Goal: Task Accomplishment & Management: Use online tool/utility

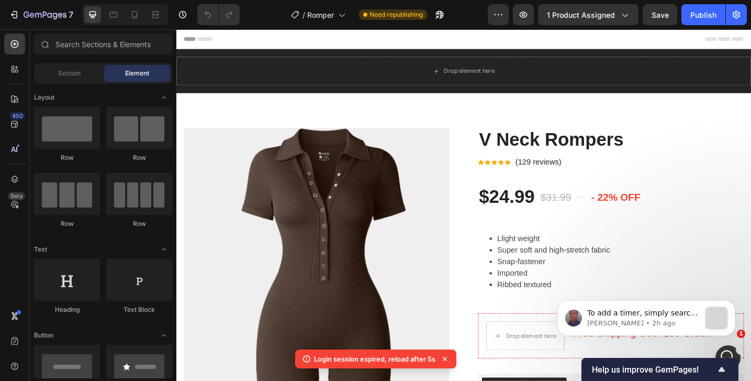
scroll to position [95, 0]
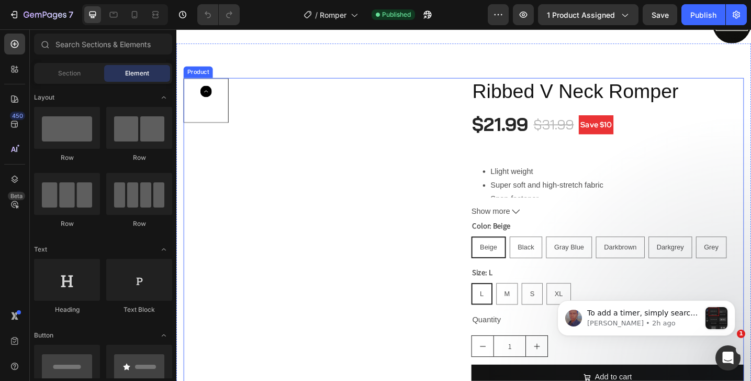
scroll to position [103, 0]
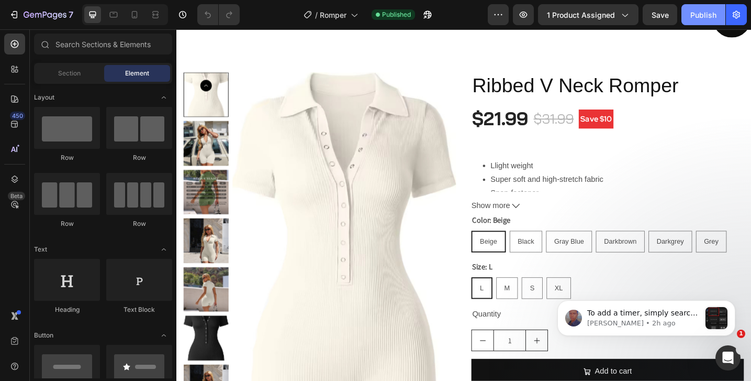
click at [699, 20] on div "Publish" at bounding box center [703, 14] width 26 height 11
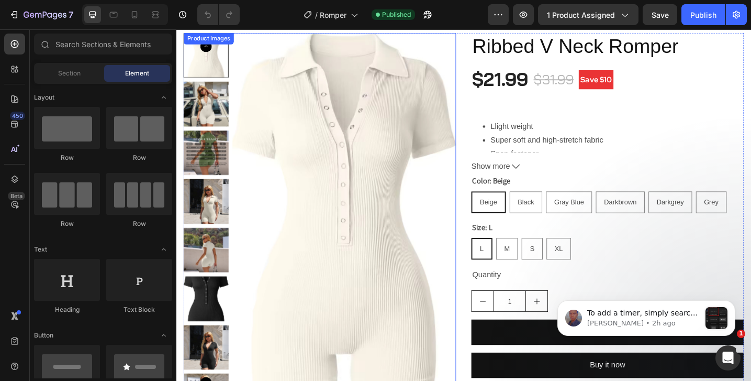
scroll to position [0, 0]
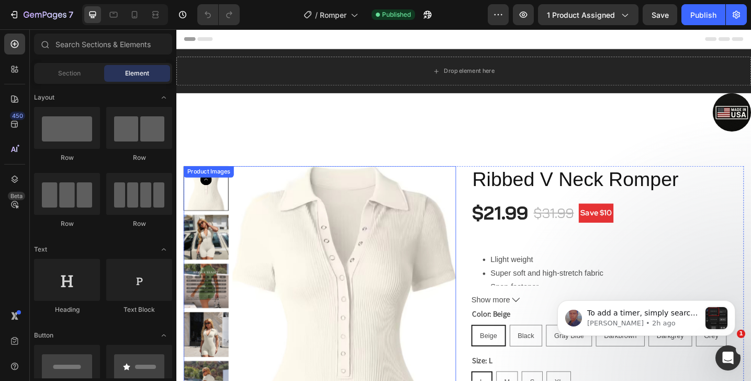
click at [348, 222] on img at bounding box center [360, 376] width 245 height 397
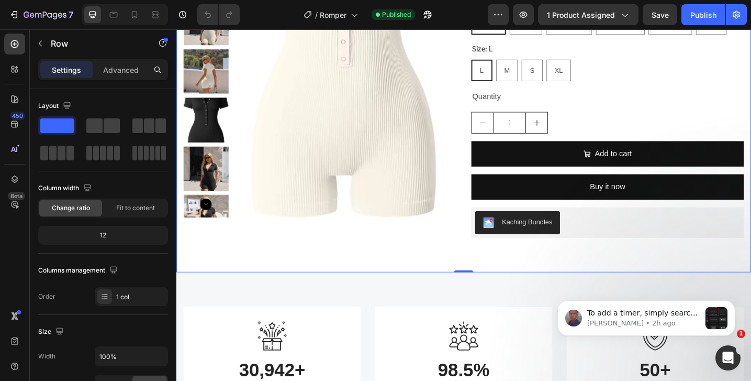
click at [506, 282] on div "Product Images Ribbed V Neck Romper Product Title $21.99 Product Price Product …" at bounding box center [490, 48] width 628 height 494
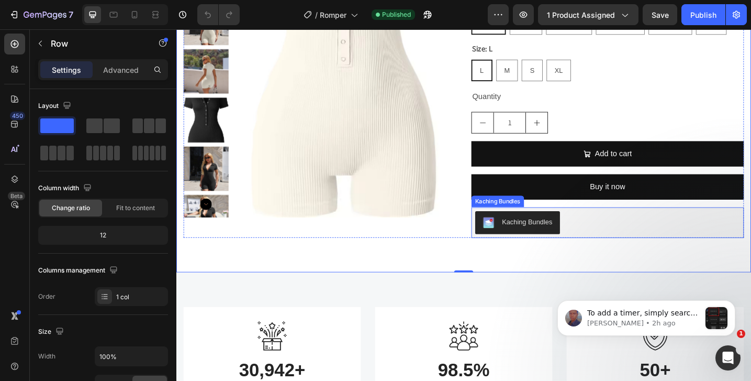
click at [607, 239] on div "Kaching Bundles" at bounding box center [647, 240] width 289 height 25
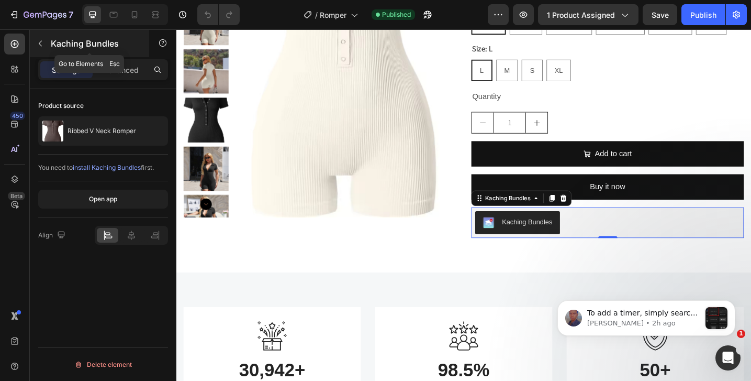
click at [42, 43] on icon "button" at bounding box center [40, 43] width 8 height 8
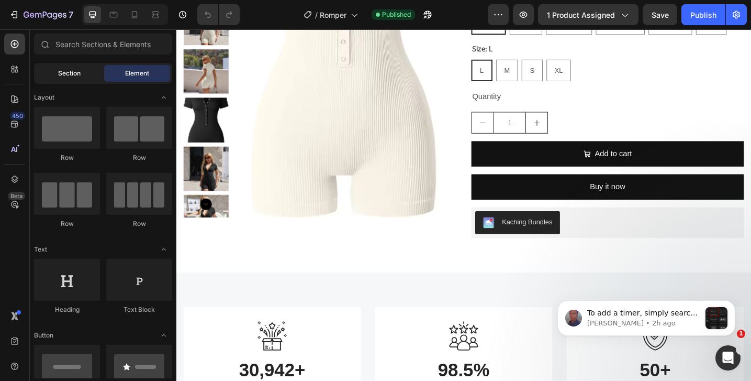
click at [56, 75] on div "Section" at bounding box center [69, 73] width 66 height 17
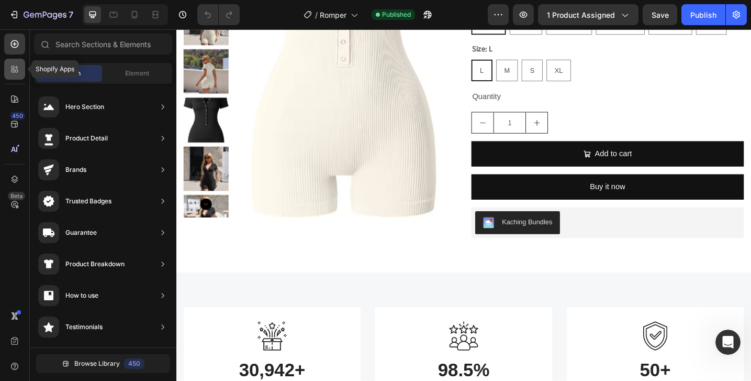
click at [13, 74] on div at bounding box center [14, 69] width 21 height 21
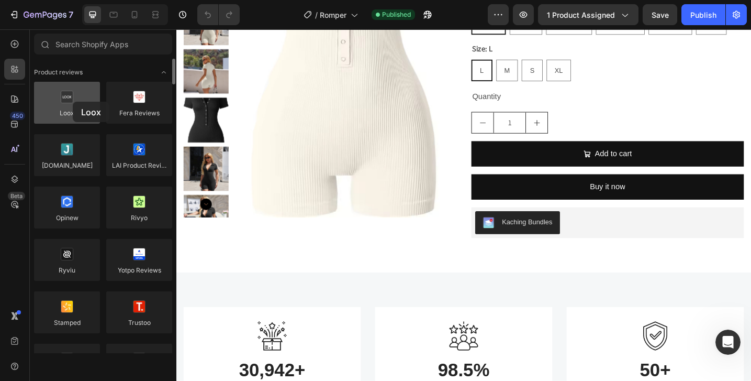
click at [73, 102] on div at bounding box center [67, 103] width 66 height 42
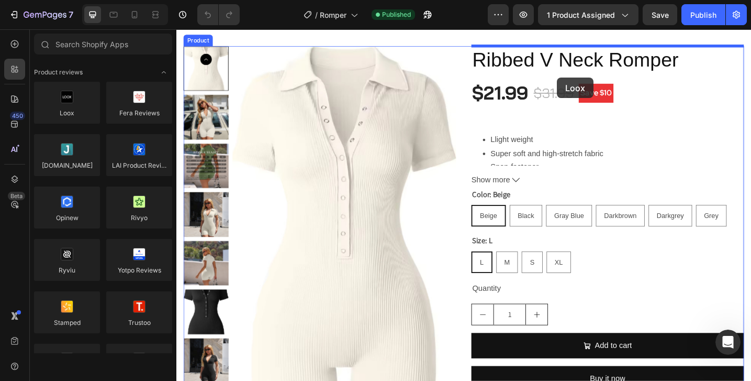
scroll to position [108, 0]
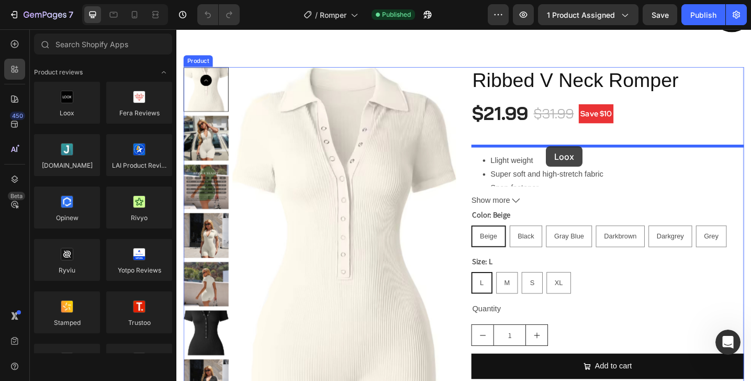
drag, startPoint x: 251, startPoint y: 139, endPoint x: 581, endPoint y: 157, distance: 329.8
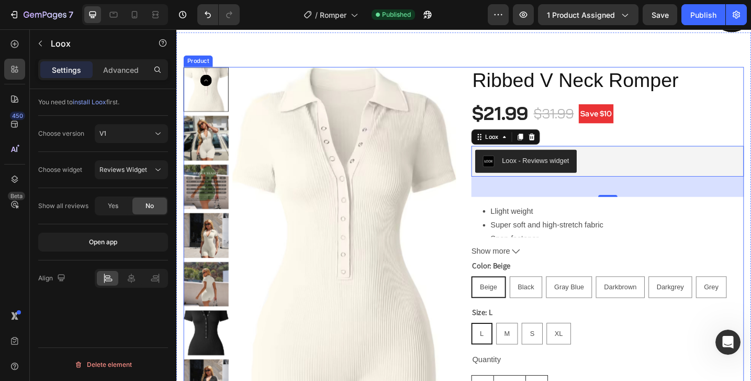
click at [687, 137] on div "Ribbed V Neck Romper Product Title $21.99 Product Price Product Price $31.99 Co…" at bounding box center [648, 307] width 298 height 474
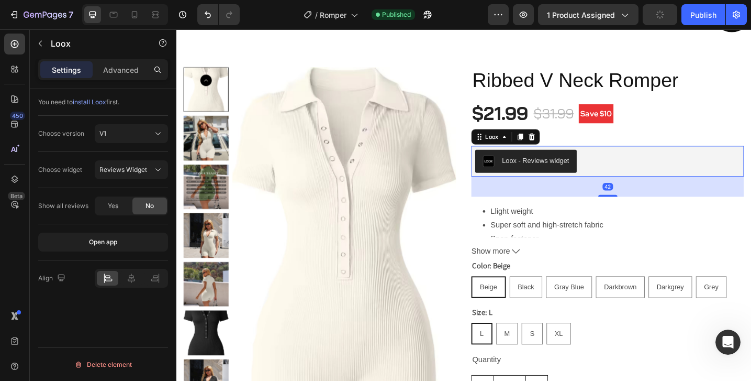
click at [594, 170] on div "Loox - Reviews widget" at bounding box center [568, 172] width 73 height 11
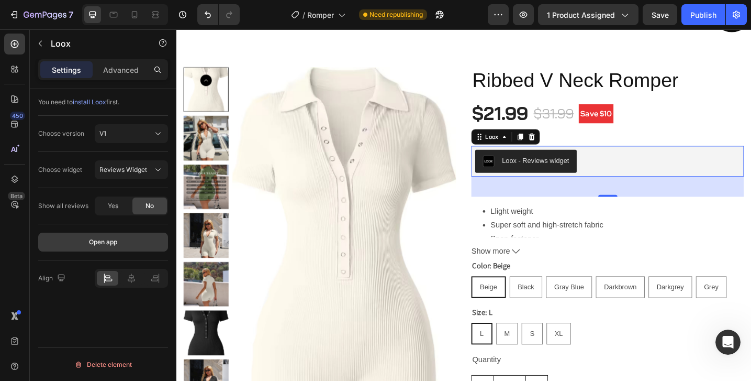
click at [94, 248] on button "Open app" at bounding box center [103, 241] width 130 height 19
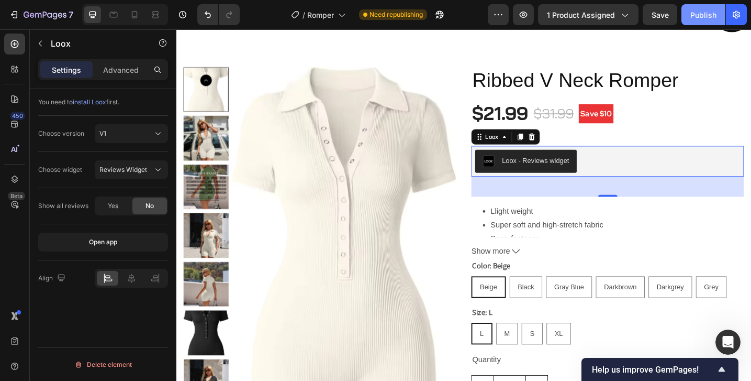
click at [701, 18] on div "Publish" at bounding box center [703, 14] width 26 height 11
click at [637, 181] on div "Loox - Reviews widget" at bounding box center [647, 173] width 289 height 25
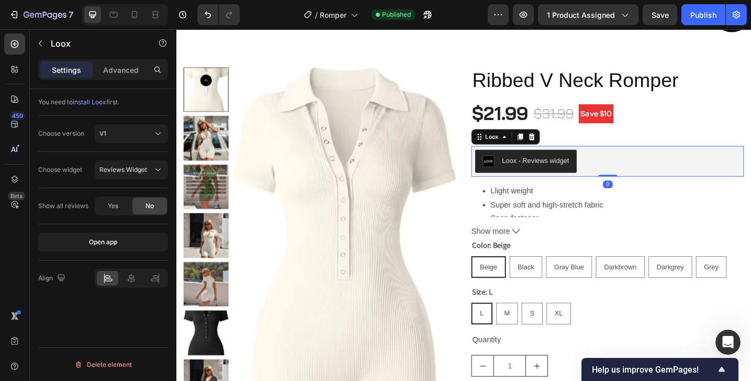
drag, startPoint x: 646, startPoint y: 210, endPoint x: 648, endPoint y: 178, distance: 31.9
click at [648, 178] on div "Loox - Reviews widget Loox 0" at bounding box center [648, 174] width 298 height 34
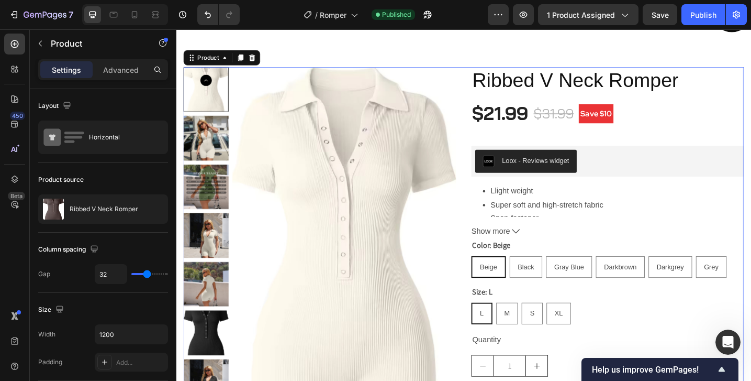
click at [652, 155] on div "Ribbed V Neck Romper Product Title $21.99 Product Price Product Price $31.99 Co…" at bounding box center [648, 296] width 298 height 452
click at [546, 240] on div "Llight weight Super soft and high-stretch fabric Snap-fastener Imported Ribbed …" at bounding box center [648, 224] width 298 height 68
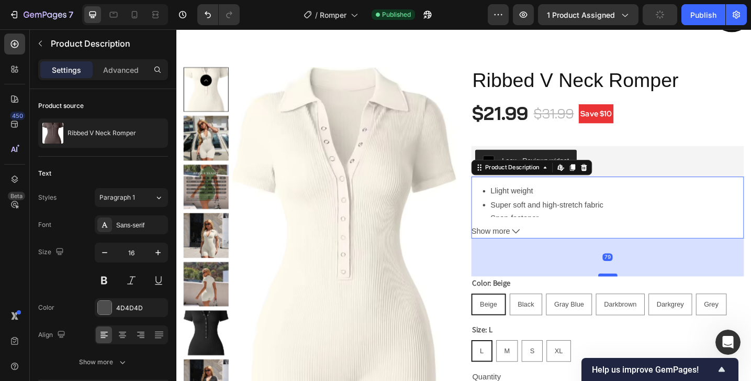
drag, startPoint x: 646, startPoint y: 255, endPoint x: 649, endPoint y: 296, distance: 40.9
click at [649, 296] on div at bounding box center [648, 297] width 21 height 3
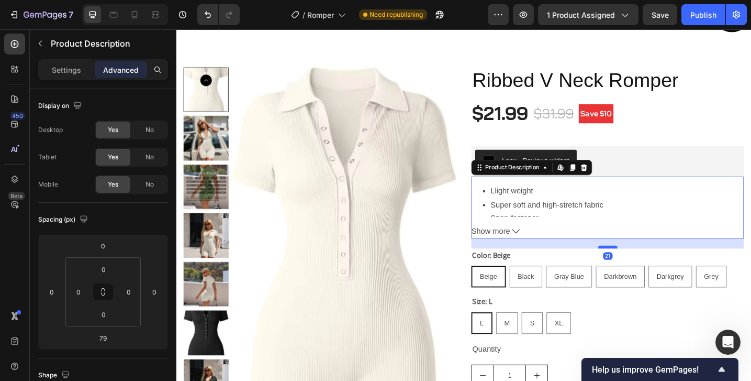
drag, startPoint x: 649, startPoint y: 297, endPoint x: 648, endPoint y: 266, distance: 30.4
click at [648, 266] on div at bounding box center [648, 266] width 21 height 3
type input "21"
click at [663, 240] on div "Llight weight Super soft and high-stretch fabric Snap-fastener Imported Ribbed …" at bounding box center [648, 224] width 298 height 68
click at [691, 172] on div "Loox - Reviews widget" at bounding box center [647, 173] width 289 height 25
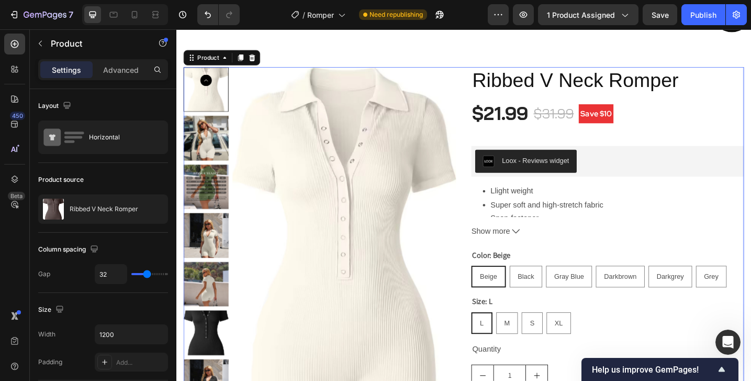
click at [704, 139] on div "Ribbed V Neck Romper Product Title $21.99 Product Price Product Price $31.99 Co…" at bounding box center [648, 301] width 298 height 463
click at [593, 171] on div "Loox - Reviews widget" at bounding box center [568, 172] width 73 height 11
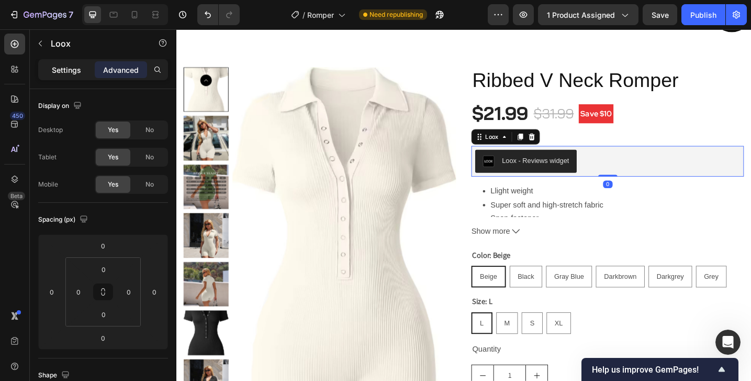
click at [69, 66] on p "Settings" at bounding box center [66, 69] width 29 height 11
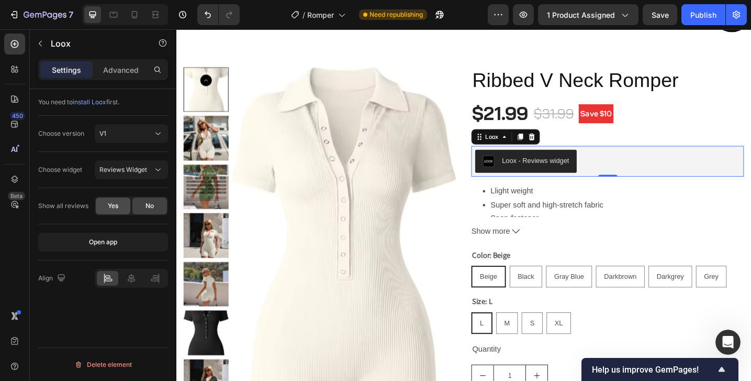
click at [116, 206] on span "Yes" at bounding box center [113, 205] width 10 height 9
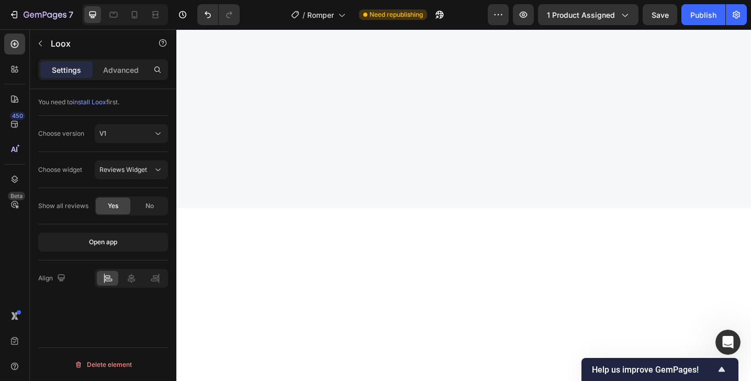
scroll to position [0, 0]
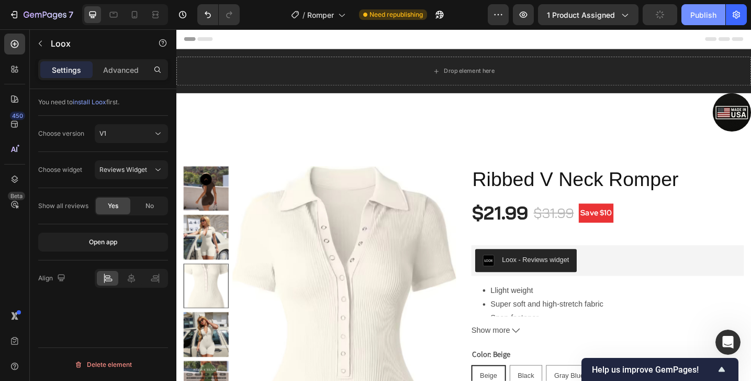
click at [702, 10] on div "Publish" at bounding box center [703, 14] width 26 height 11
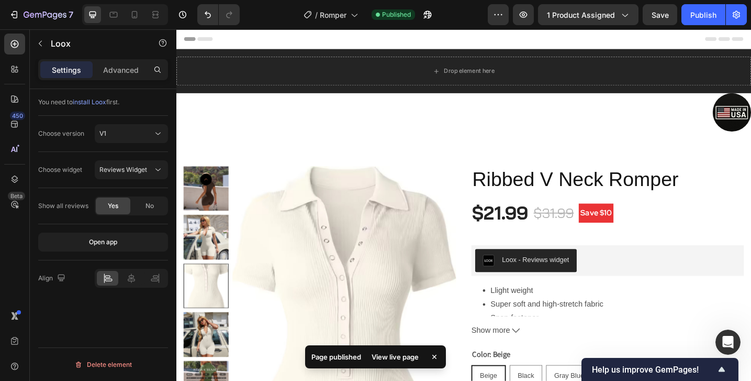
click at [390, 353] on div "View live page" at bounding box center [395, 356] width 60 height 15
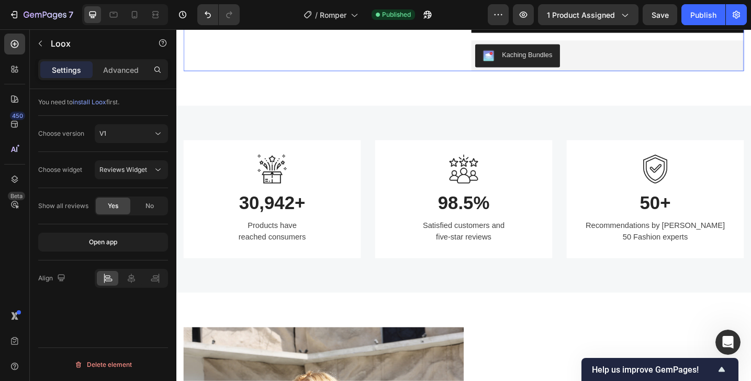
scroll to position [757, 0]
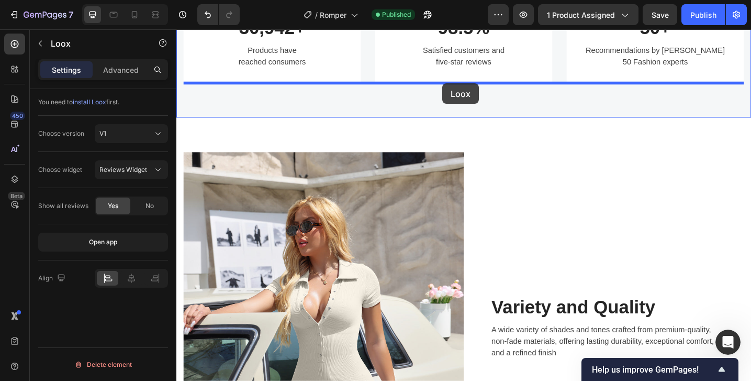
drag, startPoint x: 582, startPoint y: 165, endPoint x: 467, endPoint y: 90, distance: 137.5
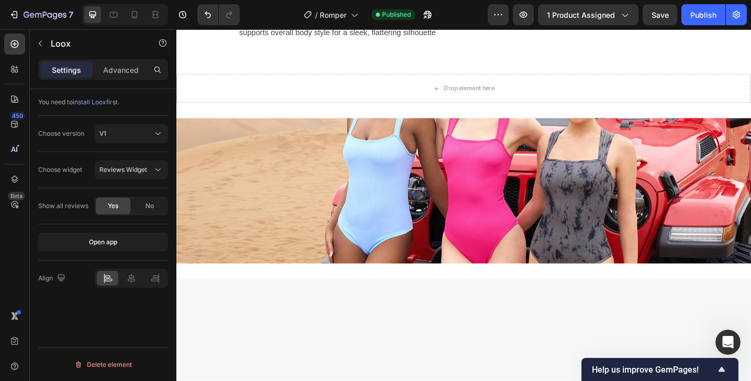
scroll to position [1535, 0]
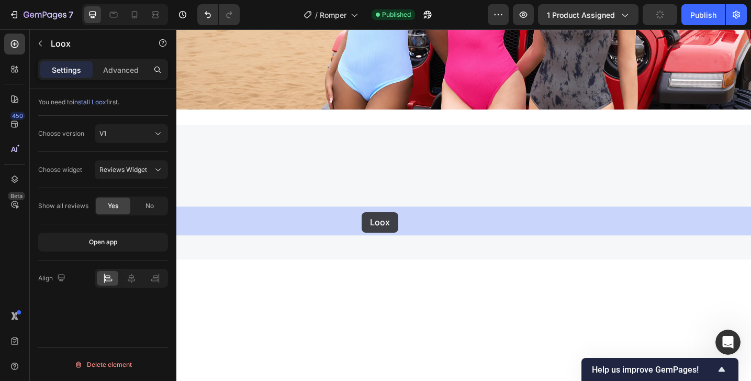
drag, startPoint x: 374, startPoint y: 129, endPoint x: 379, endPoint y: 229, distance: 100.1
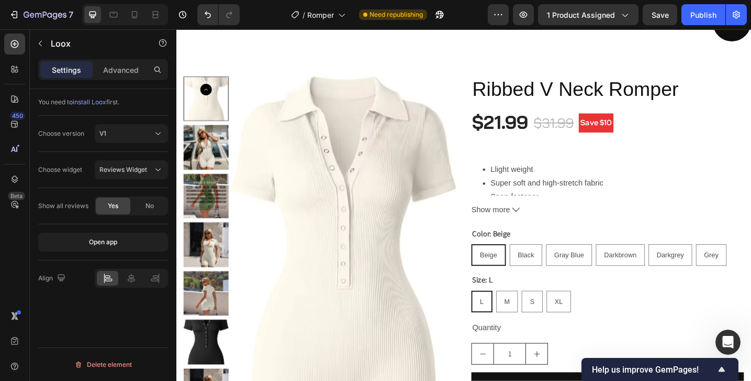
scroll to position [0, 0]
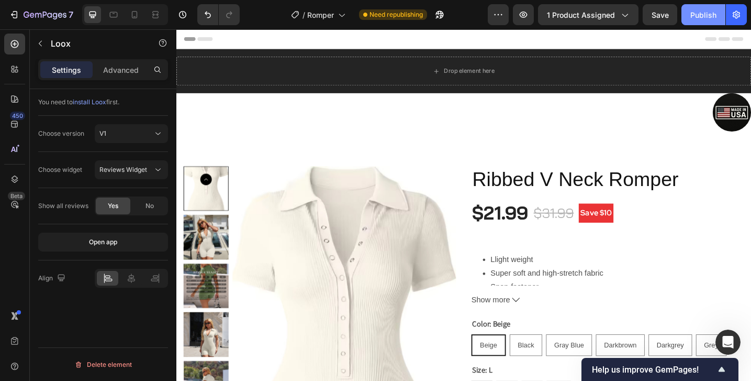
click at [699, 14] on div "Publish" at bounding box center [703, 14] width 26 height 11
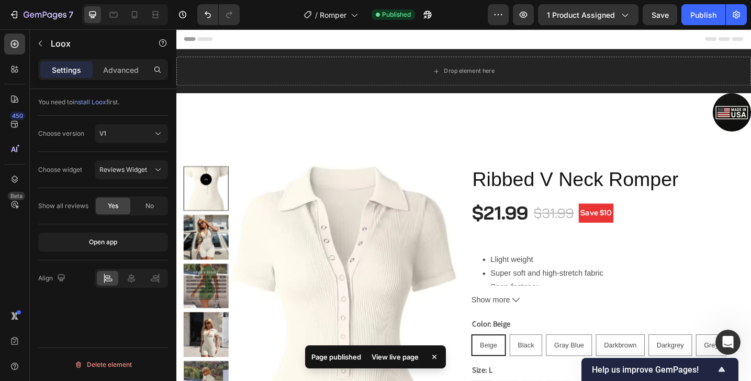
click at [388, 356] on div "View live page" at bounding box center [395, 356] width 60 height 15
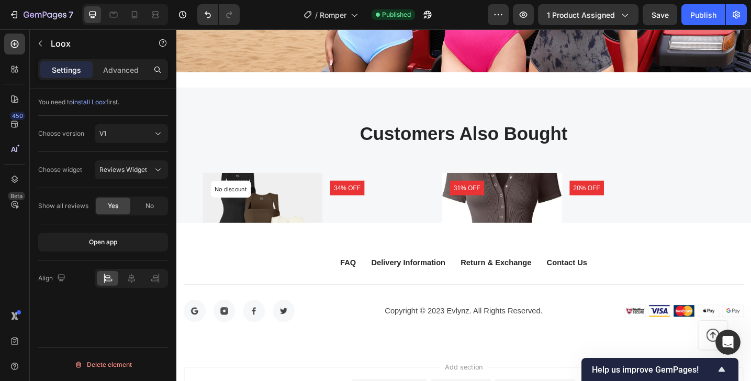
scroll to position [805, 0]
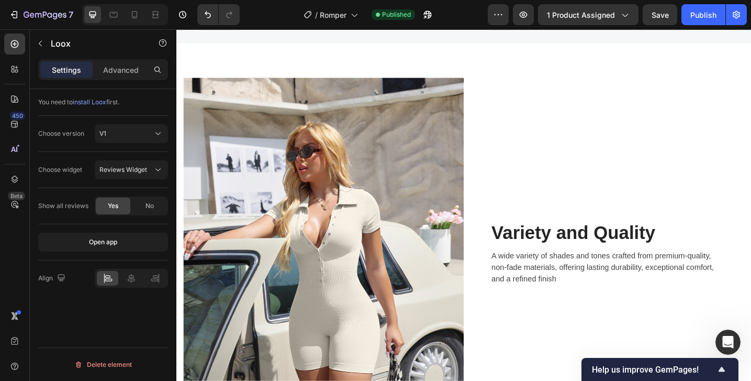
click at [93, 101] on span "install Loox" at bounding box center [90, 102] width 34 height 8
click at [148, 205] on span "No" at bounding box center [150, 205] width 8 height 9
click at [702, 21] on button "Publish" at bounding box center [704, 14] width 44 height 21
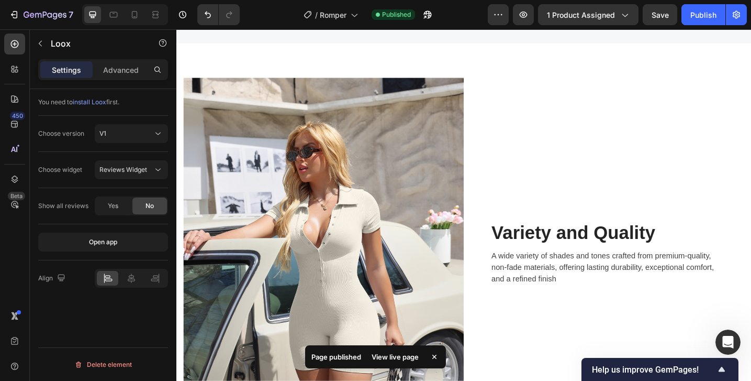
click at [382, 361] on div "View live page" at bounding box center [395, 356] width 60 height 15
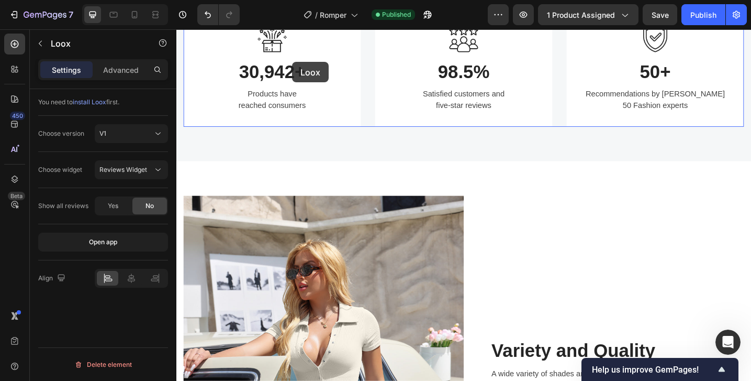
scroll to position [624, 0]
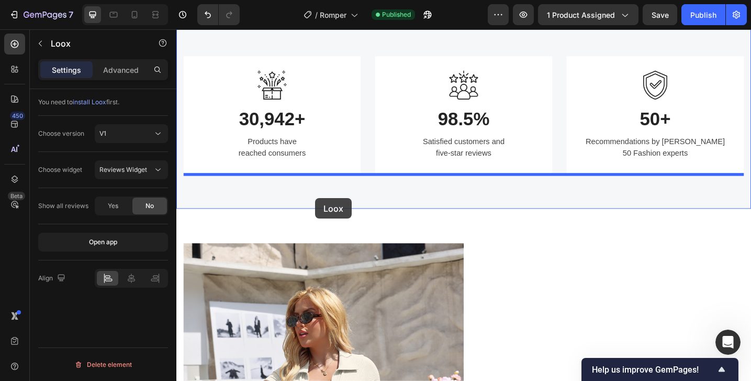
drag, startPoint x: 260, startPoint y: 230, endPoint x: 328, endPoint y: 214, distance: 70.0
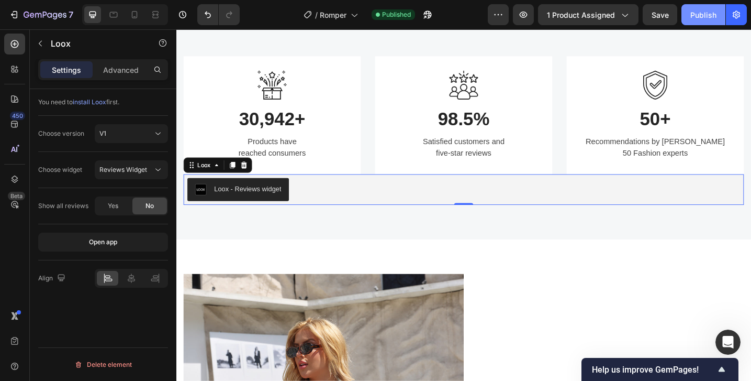
click at [689, 23] on button "Publish" at bounding box center [704, 14] width 44 height 21
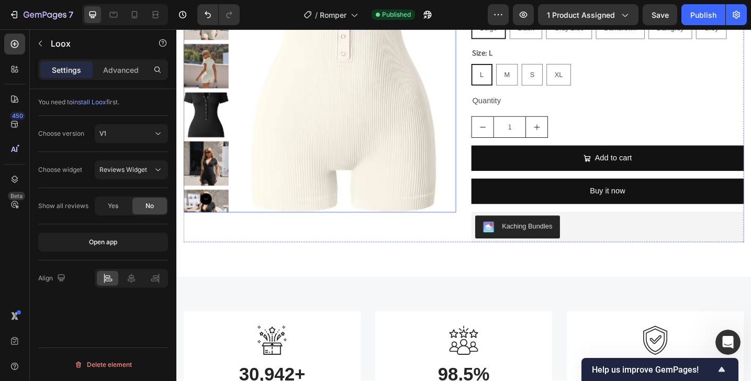
scroll to position [347, 0]
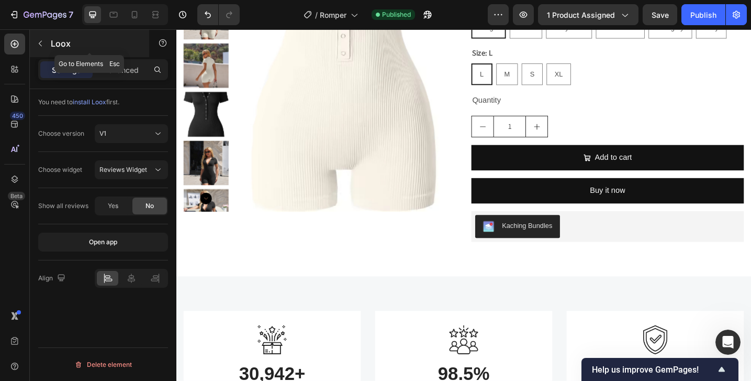
click at [42, 42] on icon "button" at bounding box center [40, 43] width 8 height 8
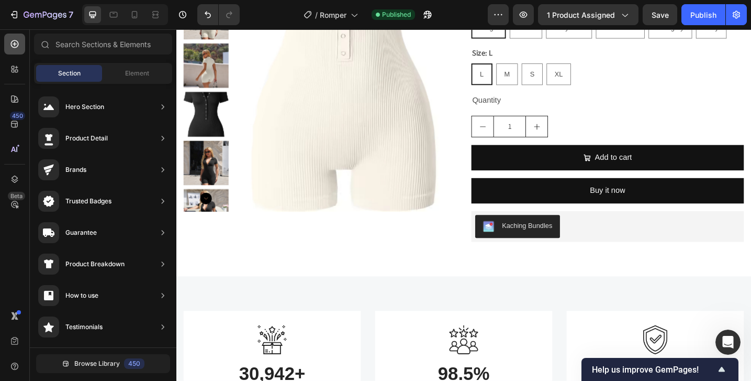
click at [18, 44] on icon at bounding box center [15, 44] width 8 height 8
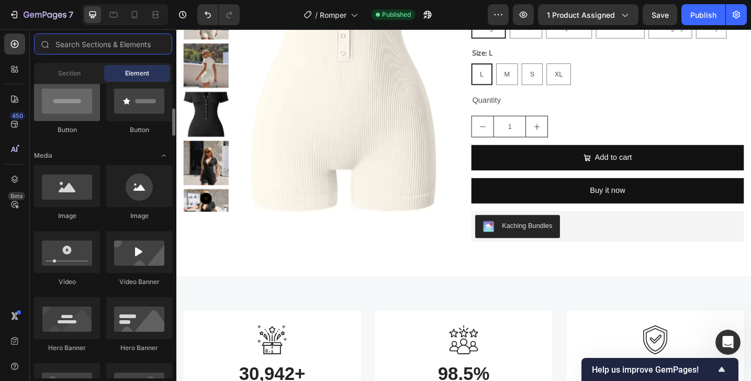
scroll to position [266, 0]
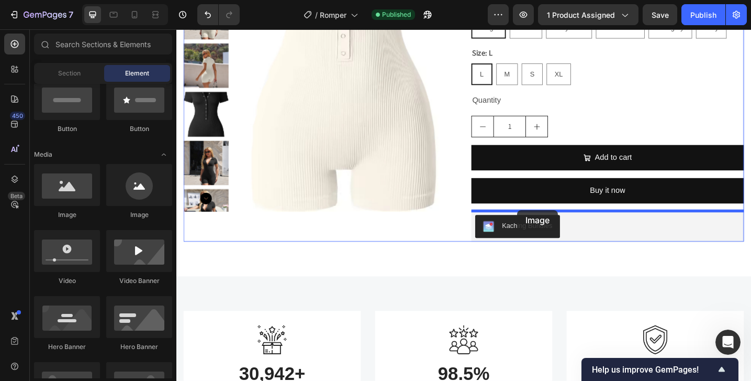
drag, startPoint x: 253, startPoint y: 221, endPoint x: 549, endPoint y: 227, distance: 295.8
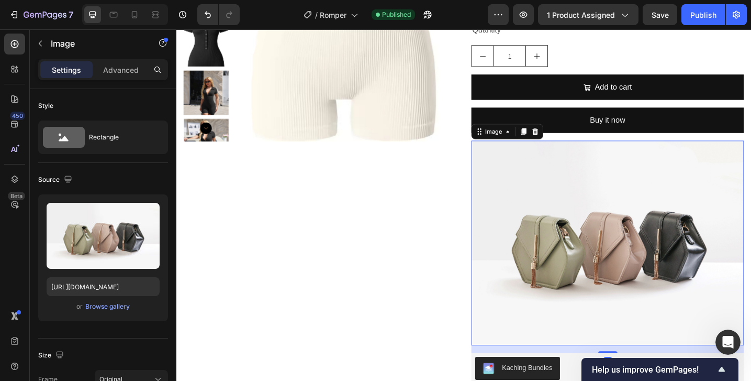
scroll to position [431, 0]
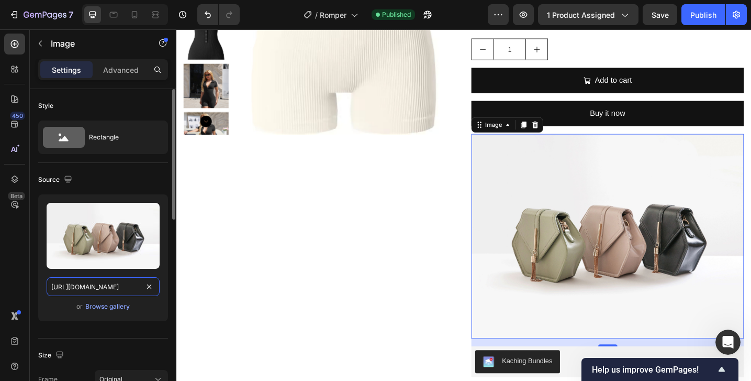
click at [91, 293] on input "[URL][DOMAIN_NAME]" at bounding box center [103, 286] width 113 height 19
paste input "[DOMAIN_NAME][URL][DOMAIN_NAME]"
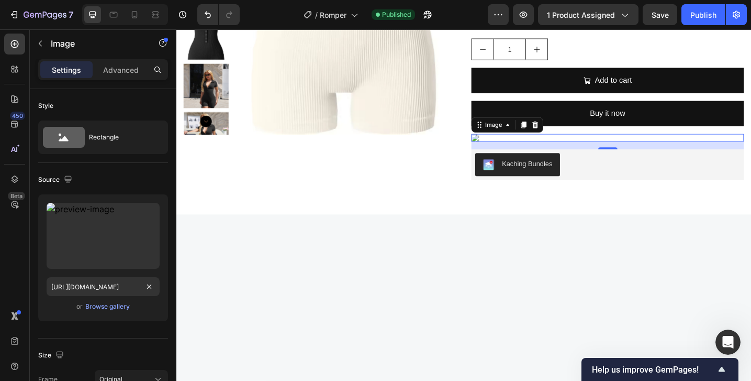
scroll to position [0, 0]
click at [630, 152] on img at bounding box center [648, 147] width 298 height 8
click at [751, 152] on img at bounding box center [648, 147] width 298 height 8
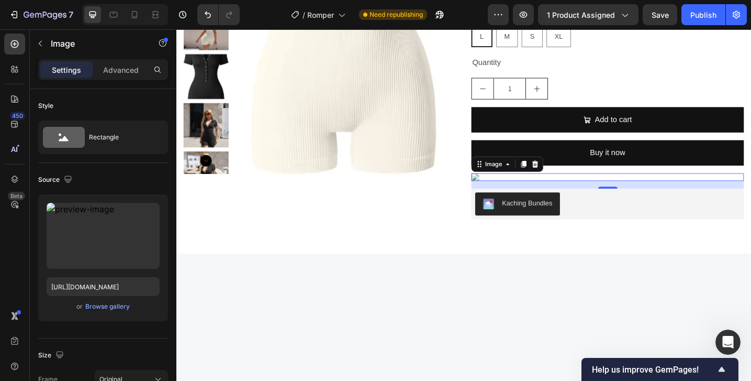
scroll to position [387, 0]
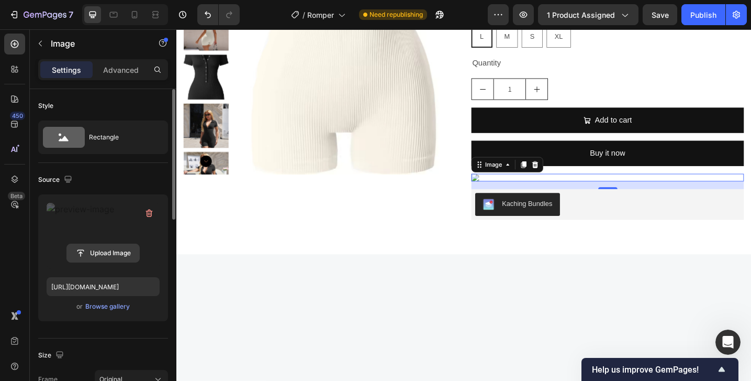
click at [109, 248] on input "file" at bounding box center [103, 253] width 72 height 18
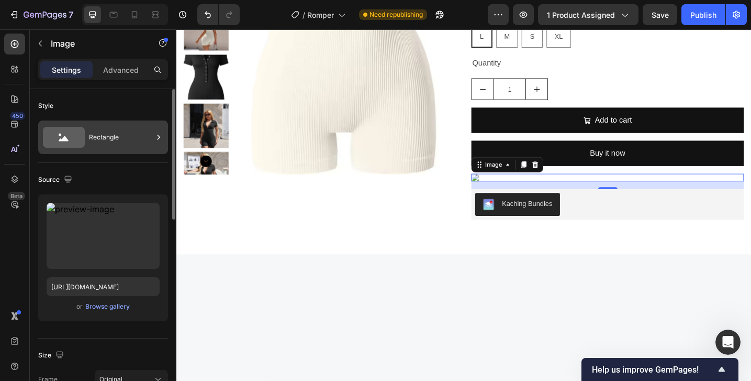
click at [104, 145] on div "Rectangle" at bounding box center [121, 137] width 64 height 24
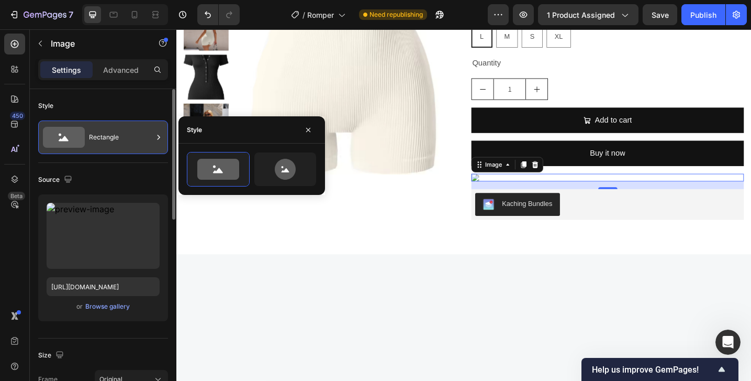
click at [104, 145] on div "Rectangle" at bounding box center [121, 137] width 64 height 24
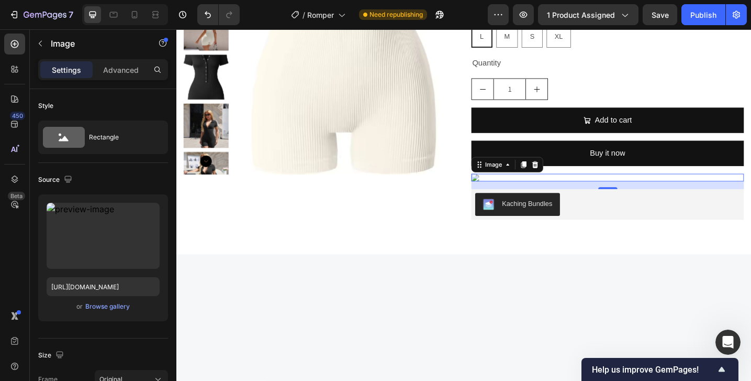
click at [564, 195] on img at bounding box center [648, 191] width 298 height 8
click at [558, 195] on img at bounding box center [648, 191] width 298 height 8
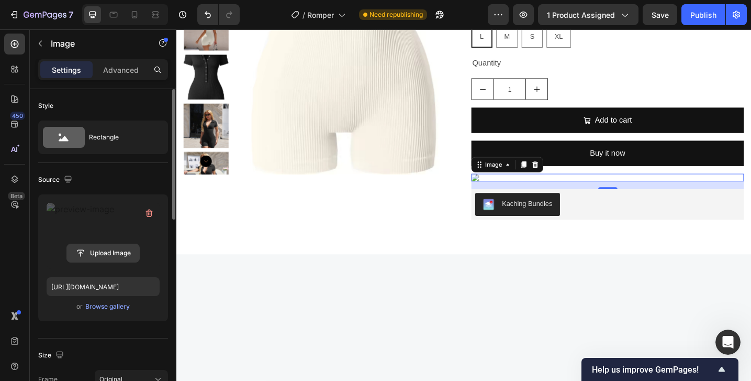
click at [103, 249] on input "file" at bounding box center [103, 253] width 72 height 18
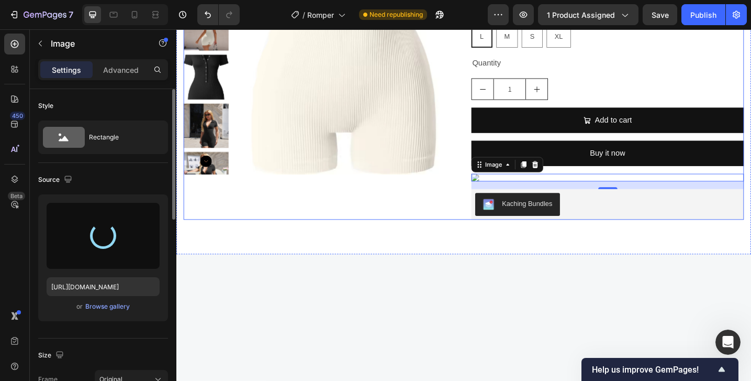
type input "[URL][DOMAIN_NAME]"
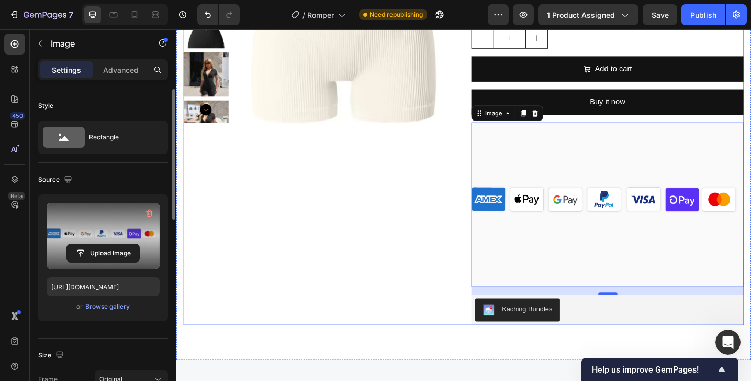
scroll to position [444, 0]
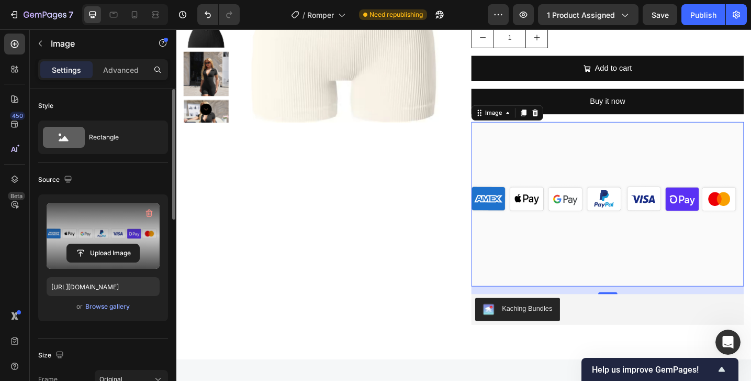
click at [620, 265] on img at bounding box center [648, 220] width 298 height 180
click at [570, 124] on icon at bounding box center [568, 120] width 7 height 7
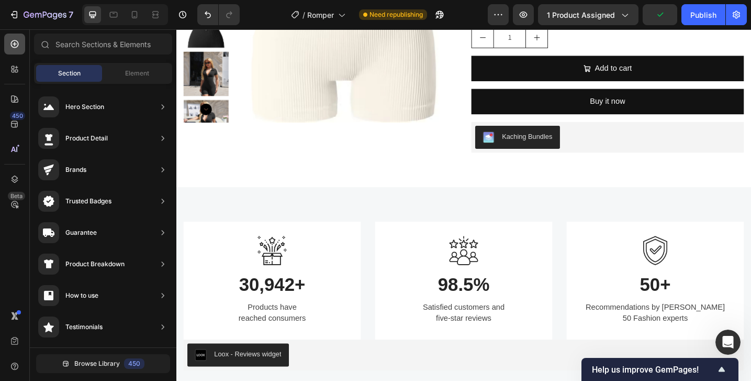
click at [14, 44] on icon at bounding box center [15, 44] width 4 height 4
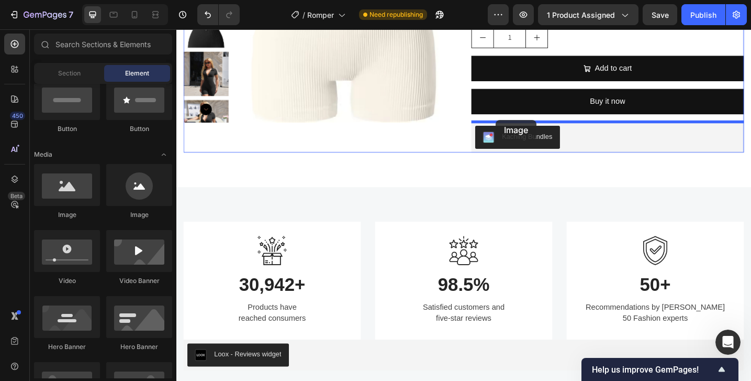
drag, startPoint x: 248, startPoint y: 220, endPoint x: 526, endPoint y: 128, distance: 292.7
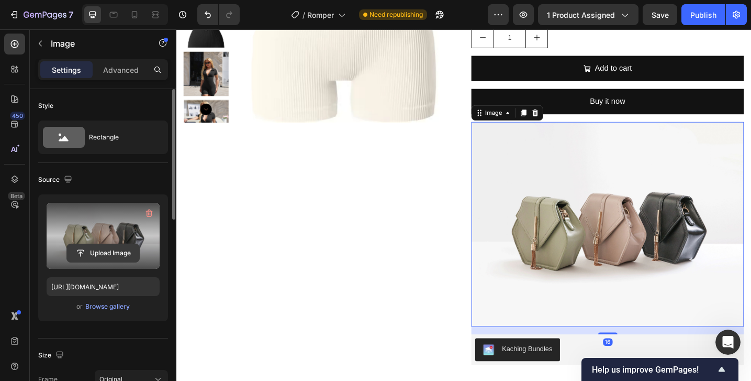
click at [104, 250] on input "file" at bounding box center [103, 253] width 72 height 18
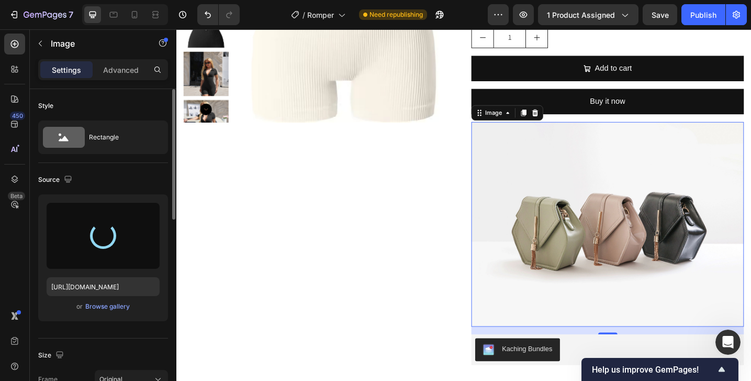
type input "[URL][DOMAIN_NAME]"
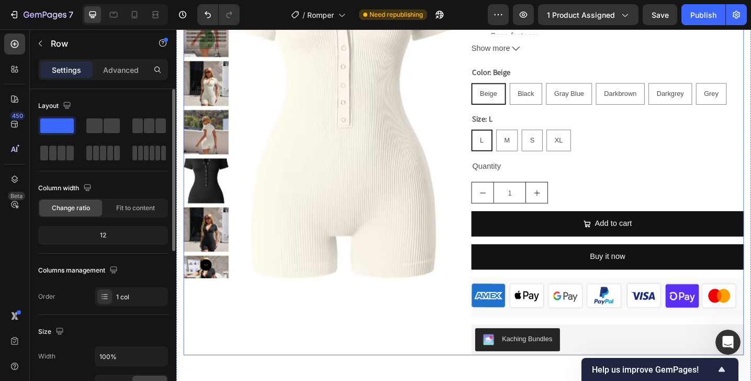
scroll to position [362, 0]
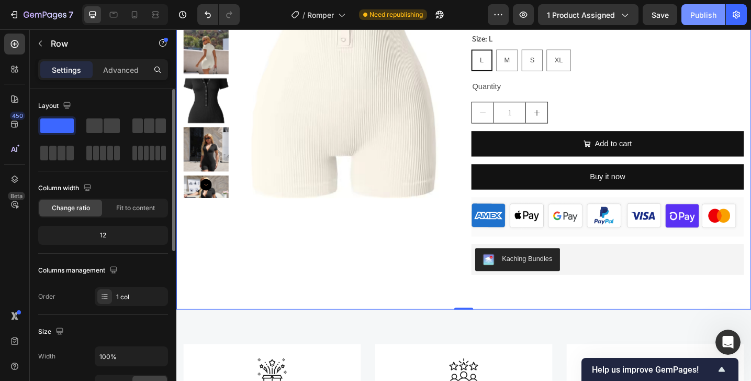
click at [694, 15] on div "Publish" at bounding box center [703, 14] width 26 height 11
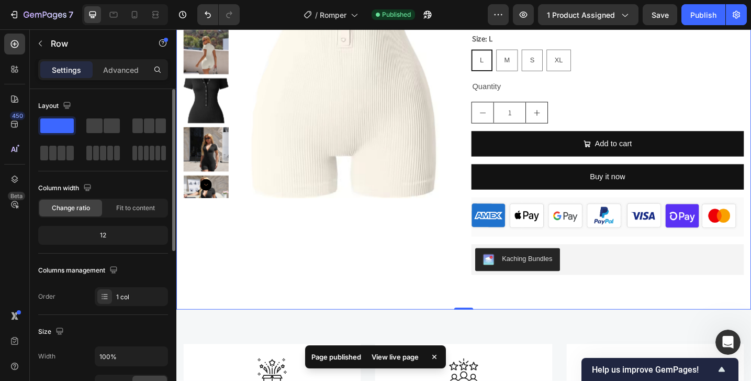
click at [382, 353] on div "View live page" at bounding box center [395, 356] width 60 height 15
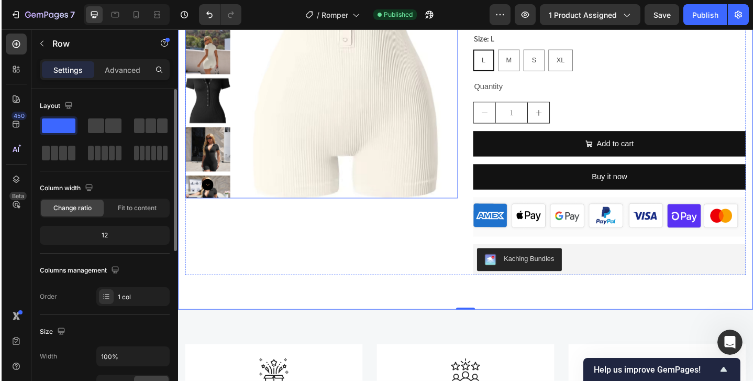
scroll to position [0, 0]
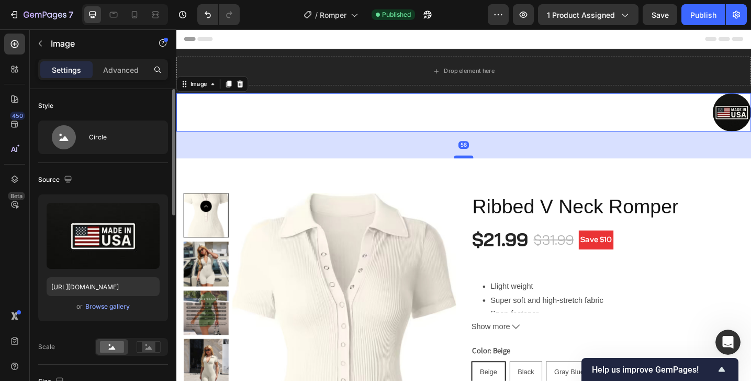
drag, startPoint x: 494, startPoint y: 139, endPoint x: 498, endPoint y: 165, distance: 26.0
click at [498, 167] on div at bounding box center [490, 168] width 21 height 3
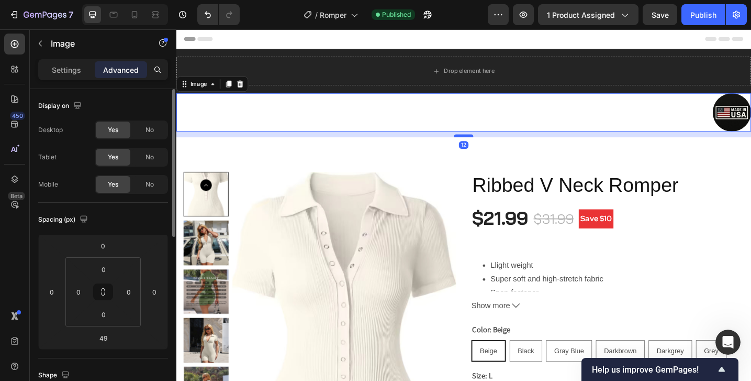
drag, startPoint x: 498, startPoint y: 165, endPoint x: 494, endPoint y: 146, distance: 19.7
click at [494, 146] on div at bounding box center [490, 145] width 21 height 3
type input "12"
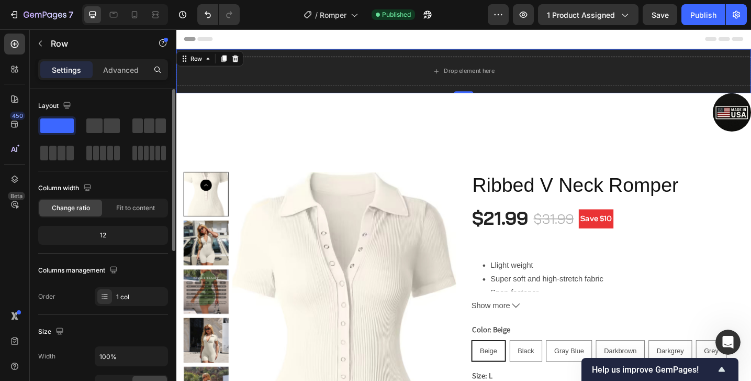
click at [470, 98] on div "Drop element here Row 0" at bounding box center [490, 75] width 628 height 48
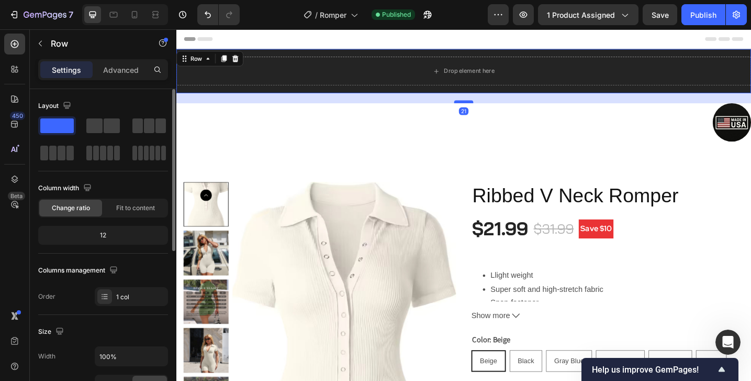
drag, startPoint x: 486, startPoint y: 98, endPoint x: 486, endPoint y: 110, distance: 11.5
click at [486, 110] on div at bounding box center [490, 108] width 21 height 3
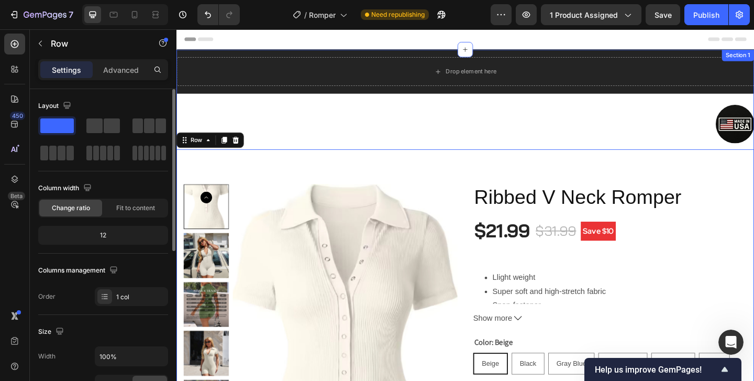
click at [488, 108] on div "Drop element here Row Image Product Images Ribbed V Neck Romper Product Title $…" at bounding box center [490, 383] width 628 height 664
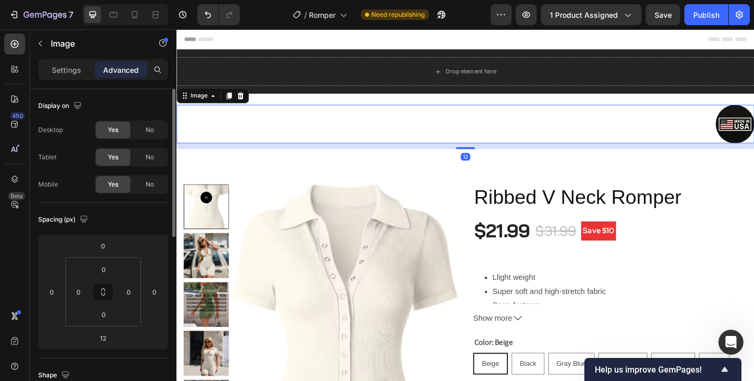
click at [488, 116] on div at bounding box center [490, 132] width 628 height 42
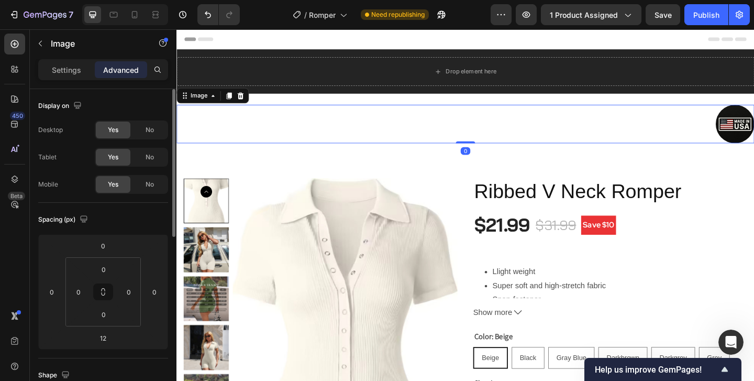
drag, startPoint x: 490, startPoint y: 158, endPoint x: 491, endPoint y: 143, distance: 14.2
click at [491, 143] on div "Image 0" at bounding box center [490, 132] width 628 height 42
type input "0"
click at [491, 135] on div at bounding box center [490, 132] width 628 height 42
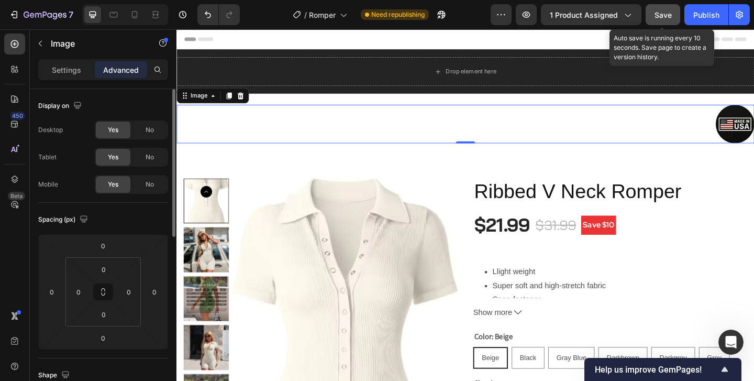
click at [671, 17] on span "Save" at bounding box center [662, 14] width 17 height 9
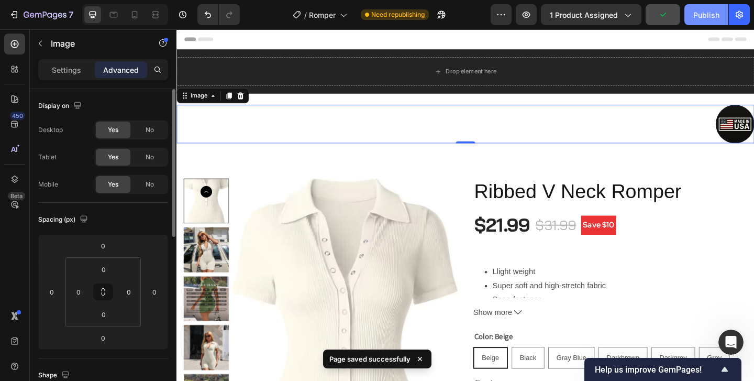
click at [695, 16] on div "Publish" at bounding box center [706, 14] width 26 height 11
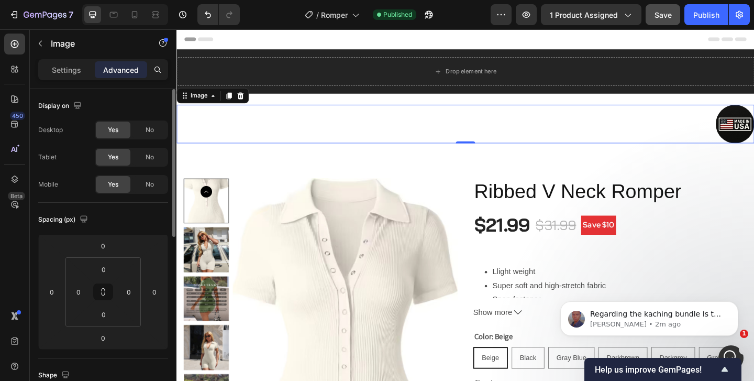
click at [706, 129] on div at bounding box center [490, 132] width 628 height 42
click at [40, 38] on button "button" at bounding box center [40, 43] width 17 height 17
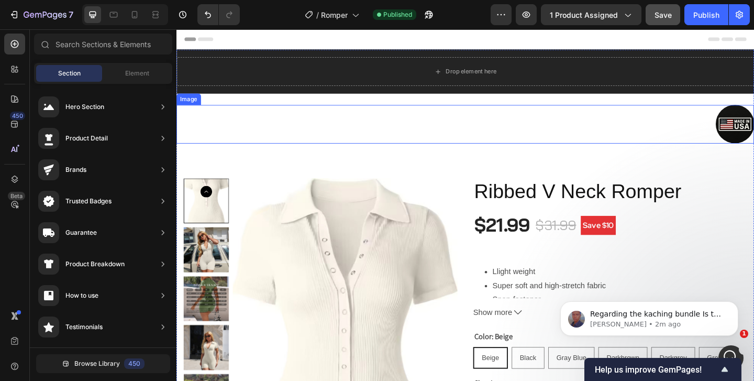
click at [639, 127] on div at bounding box center [490, 132] width 628 height 42
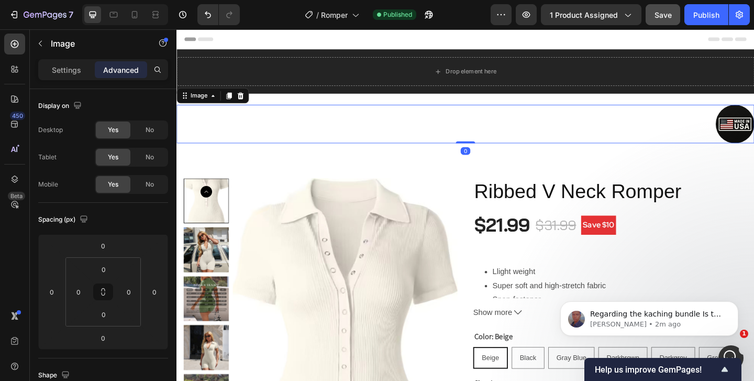
click at [64, 79] on div "Settings Advanced" at bounding box center [103, 69] width 130 height 21
click at [66, 70] on p "Settings" at bounding box center [66, 69] width 29 height 11
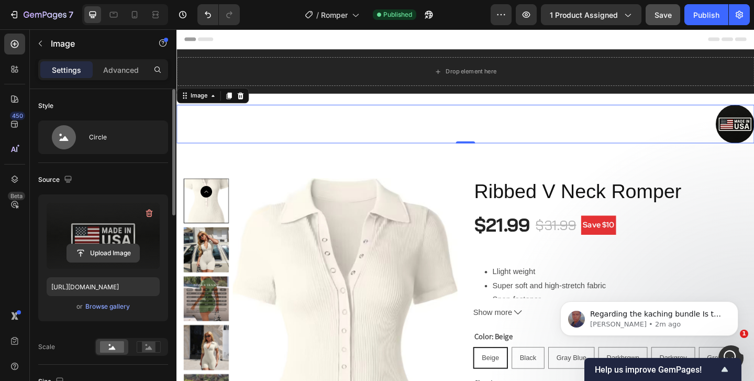
click at [107, 252] on input "file" at bounding box center [103, 253] width 72 height 18
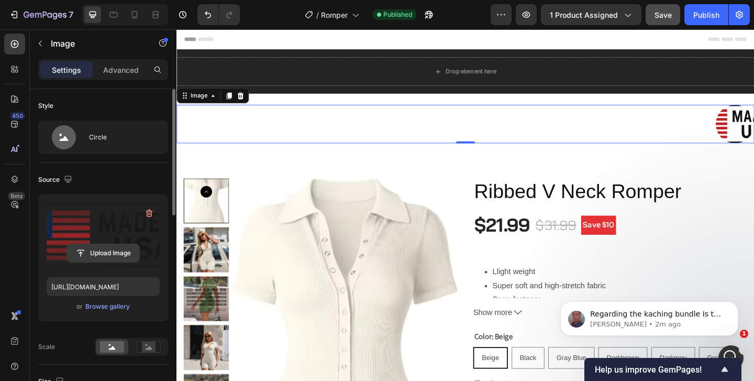
click at [105, 251] on input "file" at bounding box center [103, 253] width 72 height 18
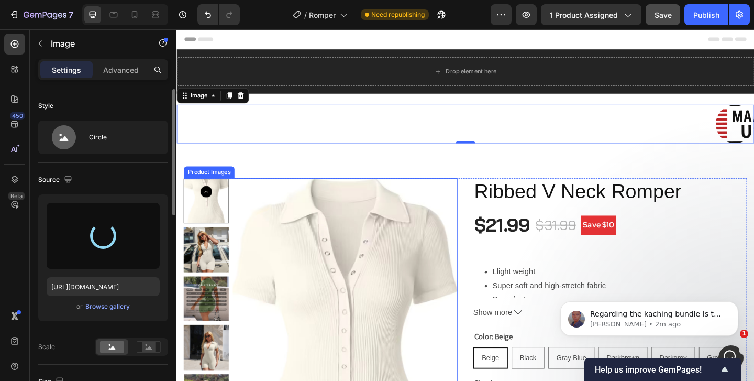
type input "[URL][DOMAIN_NAME]"
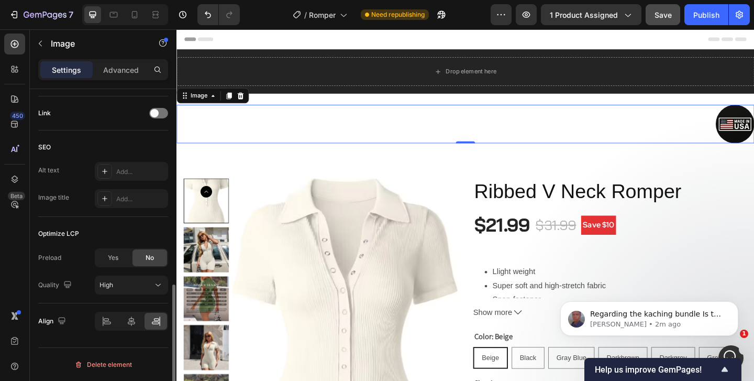
scroll to position [495, 0]
click at [127, 320] on icon at bounding box center [131, 321] width 10 height 10
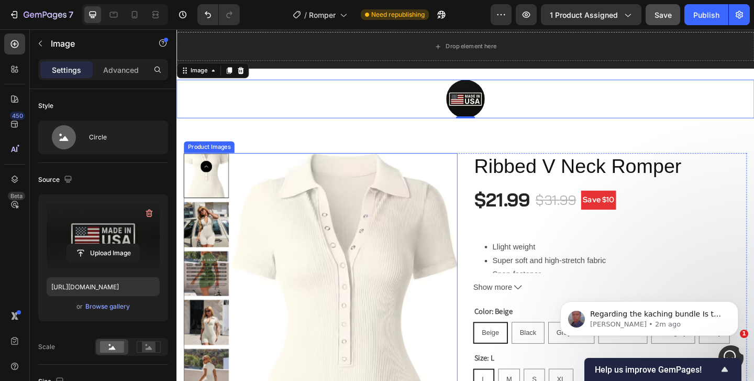
scroll to position [0, 0]
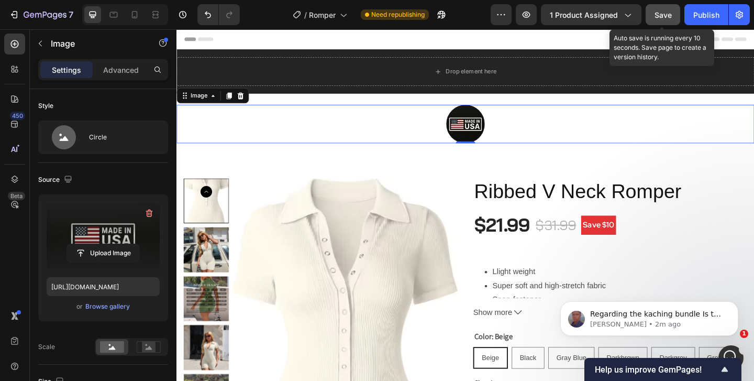
click at [662, 13] on span "Save" at bounding box center [662, 14] width 17 height 9
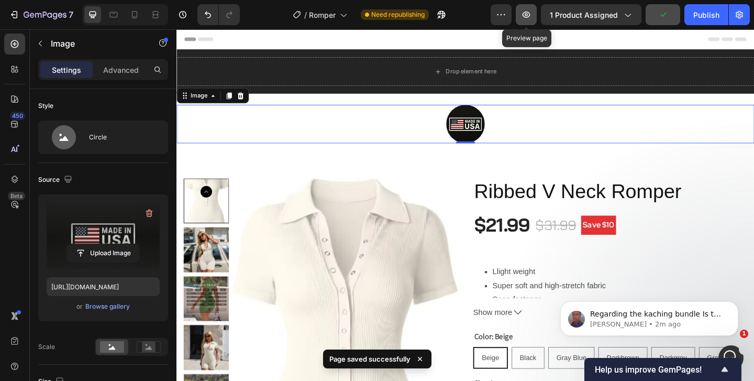
click at [531, 18] on icon "button" at bounding box center [526, 14] width 10 height 10
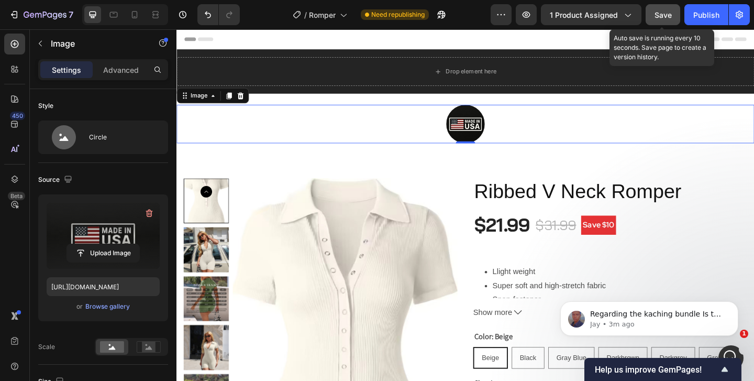
click at [659, 9] on div "Save" at bounding box center [662, 14] width 17 height 11
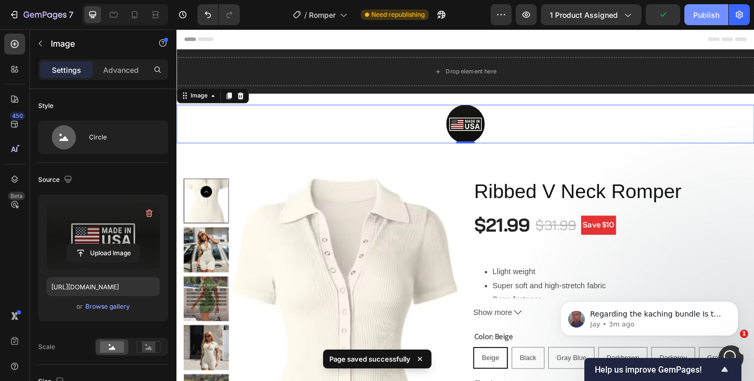
click at [706, 10] on div "Publish" at bounding box center [706, 14] width 26 height 11
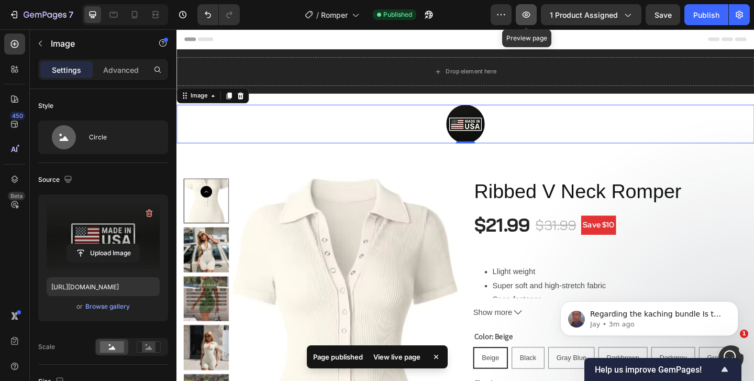
click at [526, 18] on icon "button" at bounding box center [526, 14] width 10 height 10
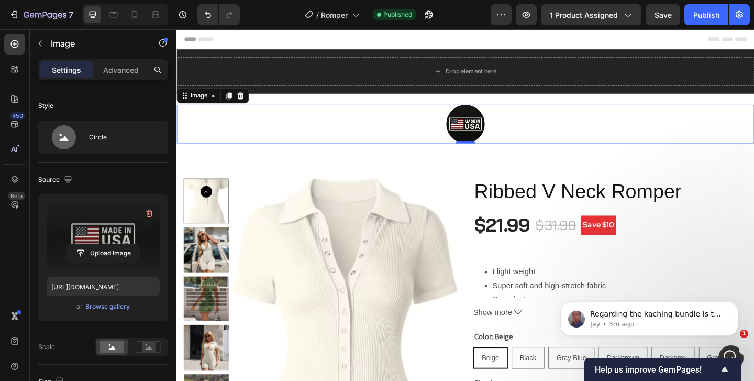
click at [508, 139] on img at bounding box center [491, 132] width 42 height 42
click at [500, 139] on img at bounding box center [491, 132] width 42 height 42
click at [147, 216] on icon "button" at bounding box center [149, 213] width 10 height 10
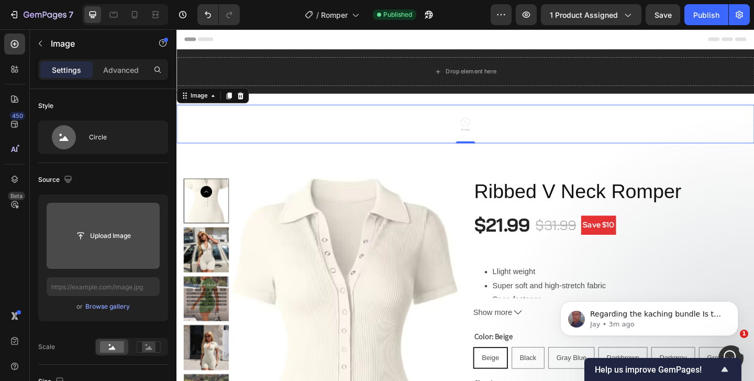
click at [118, 247] on input "file" at bounding box center [103, 236] width 113 height 66
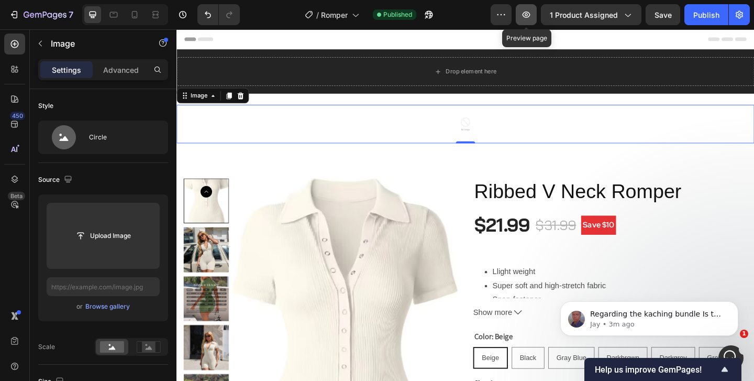
click at [523, 15] on icon "button" at bounding box center [526, 14] width 10 height 10
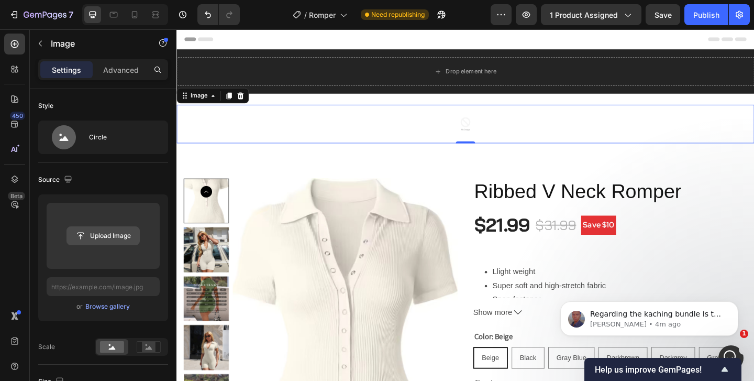
click at [105, 243] on input "file" at bounding box center [103, 236] width 72 height 18
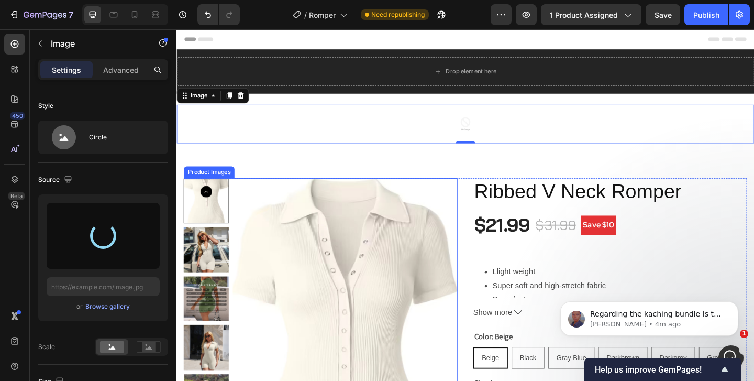
type input "[URL][DOMAIN_NAME]"
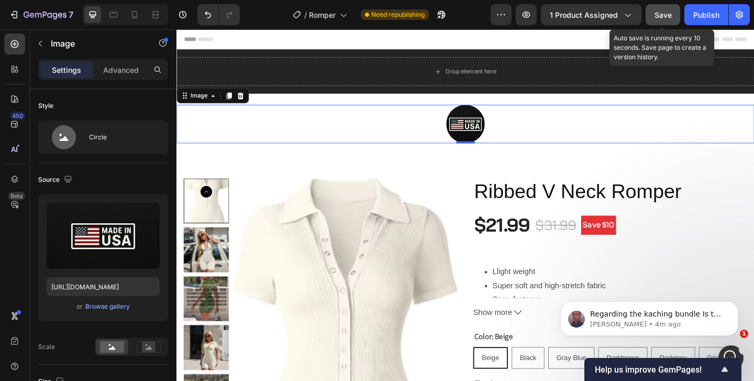
click at [652, 9] on button "Save" at bounding box center [662, 14] width 35 height 21
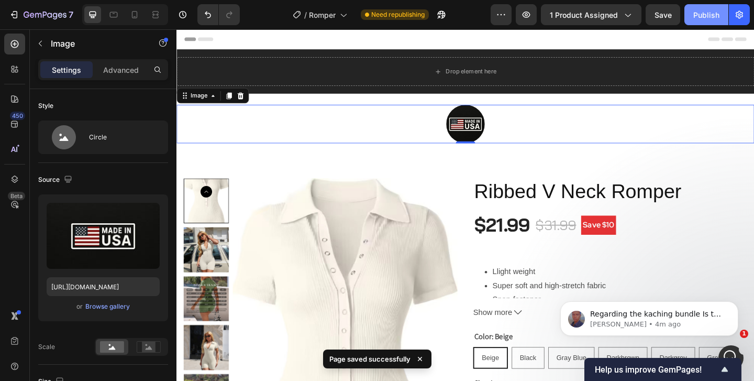
click at [709, 14] on div "Publish" at bounding box center [706, 14] width 26 height 11
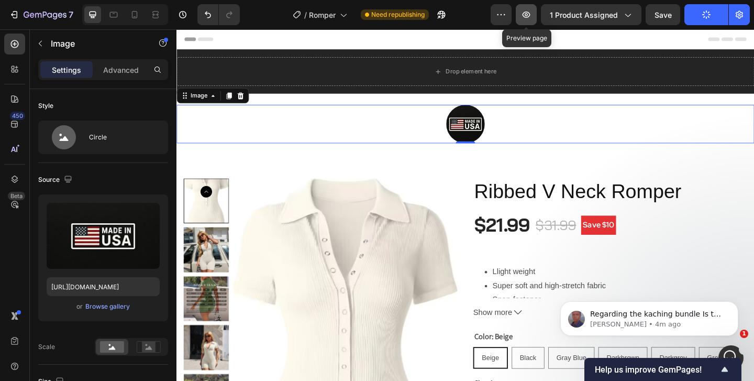
click at [531, 19] on icon "button" at bounding box center [526, 14] width 10 height 10
click at [528, 14] on icon "button" at bounding box center [526, 14] width 10 height 10
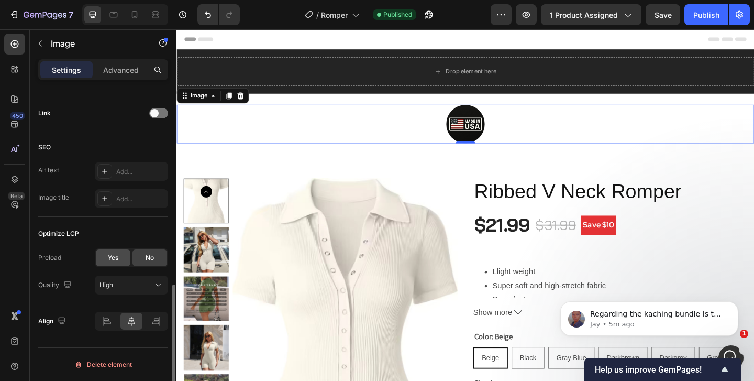
scroll to position [495, 0]
click at [159, 330] on div at bounding box center [131, 321] width 73 height 19
click at [158, 323] on icon at bounding box center [155, 323] width 7 height 3
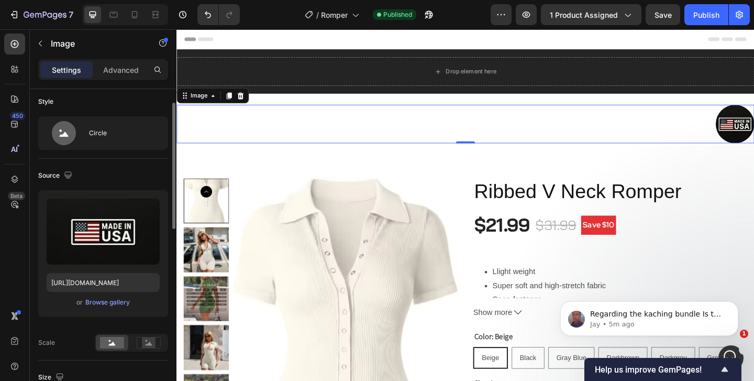
scroll to position [0, 0]
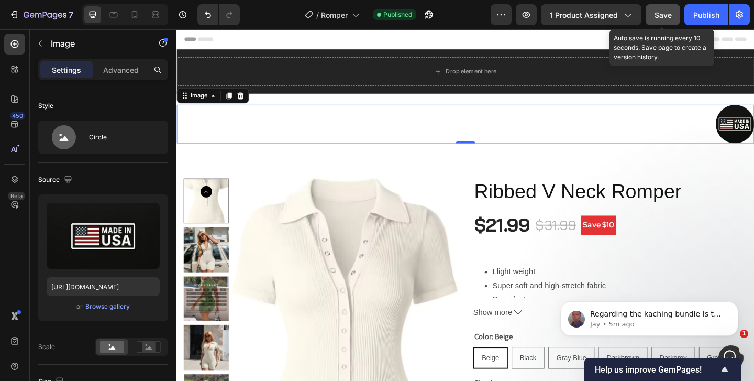
click at [654, 9] on button "Save" at bounding box center [662, 14] width 35 height 21
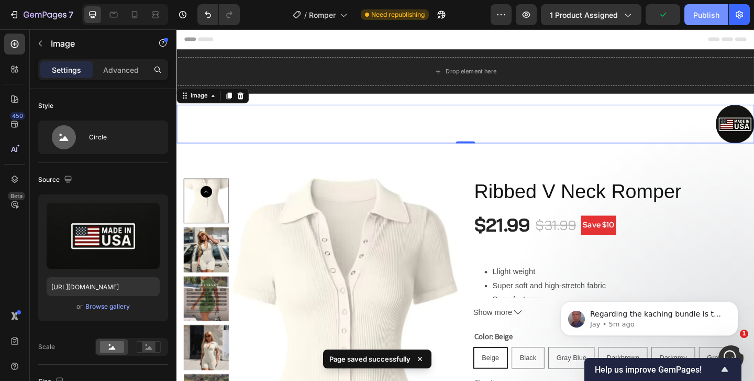
click at [693, 17] on button "Publish" at bounding box center [706, 14] width 44 height 21
